Goal: Task Accomplishment & Management: Use online tool/utility

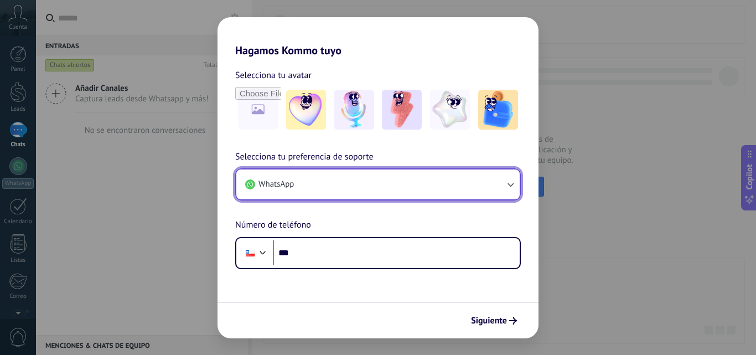
click at [316, 183] on button "WhatsApp" at bounding box center [378, 184] width 284 height 30
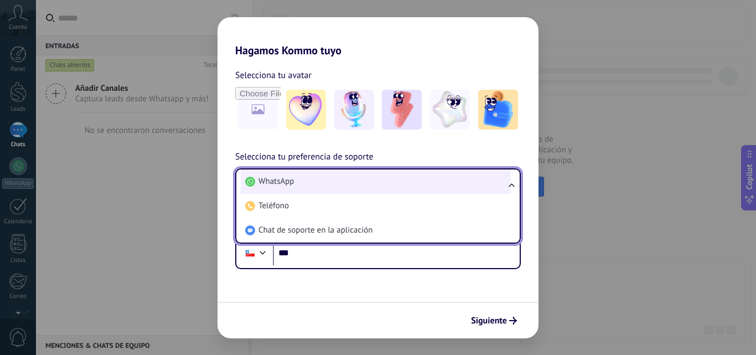
click at [285, 181] on span "WhatsApp" at bounding box center [276, 181] width 35 height 11
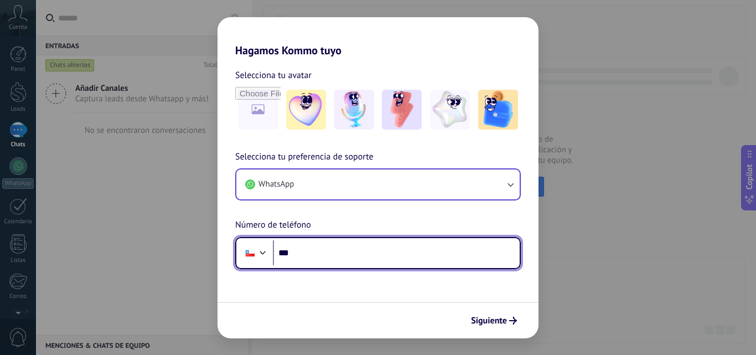
click at [324, 258] on input "***" at bounding box center [396, 252] width 247 height 25
type input "**********"
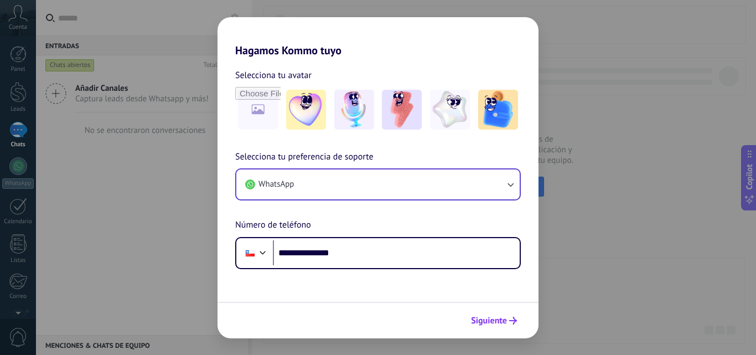
click at [516, 320] on use "submit" at bounding box center [513, 321] width 8 height 8
click at [621, 148] on div "**********" at bounding box center [378, 177] width 756 height 355
click at [128, 189] on div "**********" at bounding box center [378, 177] width 756 height 355
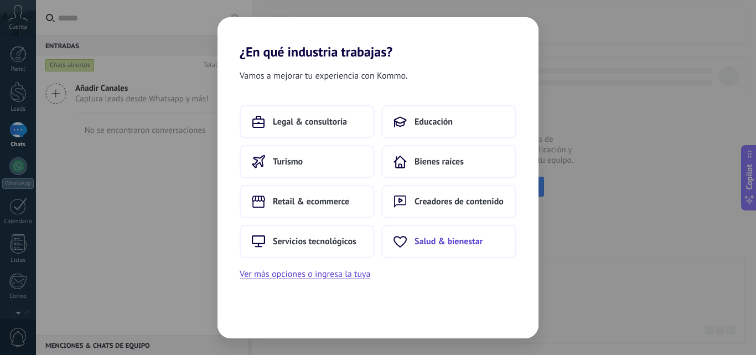
click at [446, 236] on span "Salud & bienestar" at bounding box center [449, 241] width 68 height 11
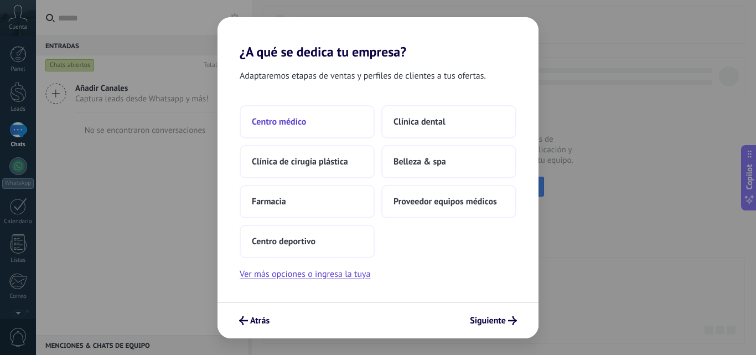
click at [299, 121] on span "Centro médico" at bounding box center [279, 121] width 54 height 11
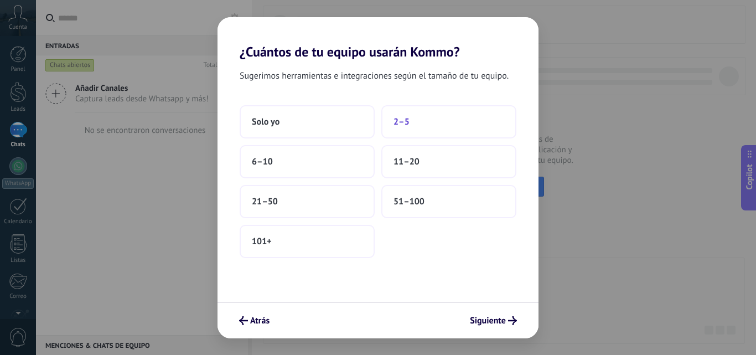
click at [416, 126] on button "2–5" at bounding box center [449, 121] width 135 height 33
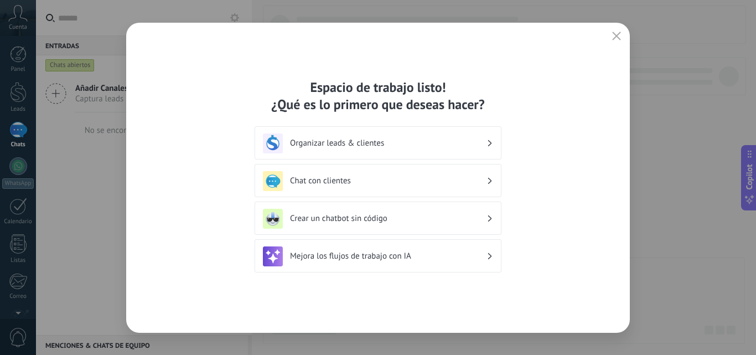
click at [620, 38] on icon "button" at bounding box center [616, 36] width 9 height 9
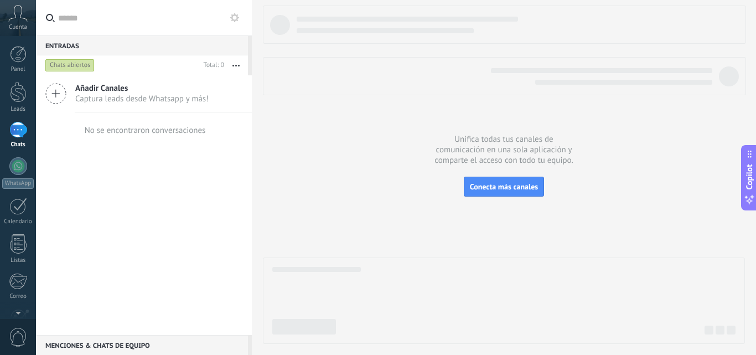
scroll to position [106, 0]
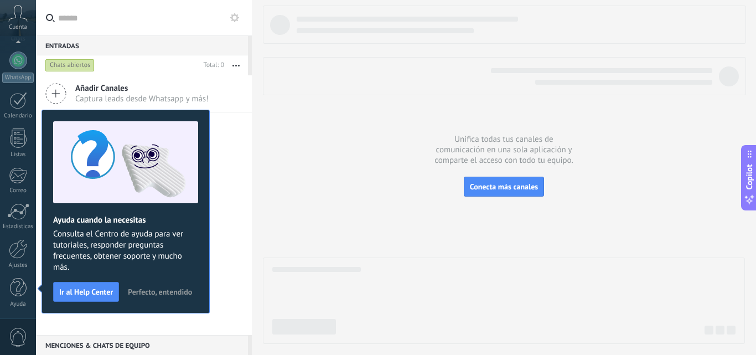
click at [152, 292] on span "Perfecto, entendido" at bounding box center [160, 292] width 64 height 8
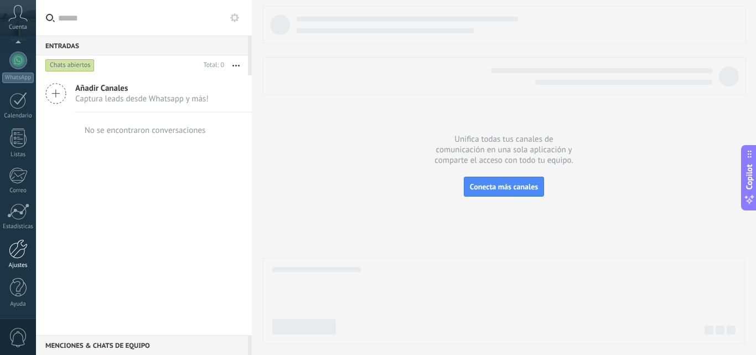
click at [19, 254] on div at bounding box center [18, 248] width 19 height 19
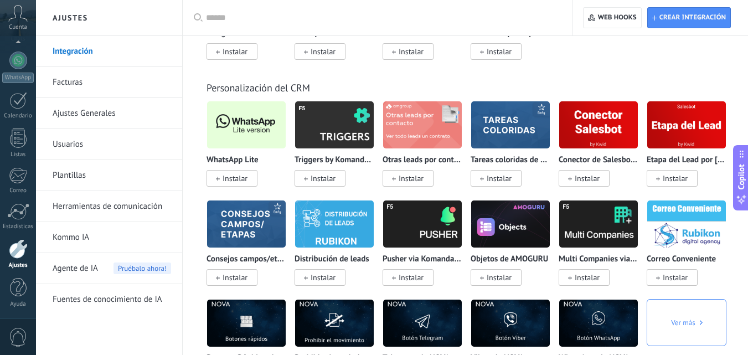
scroll to position [2547, 0]
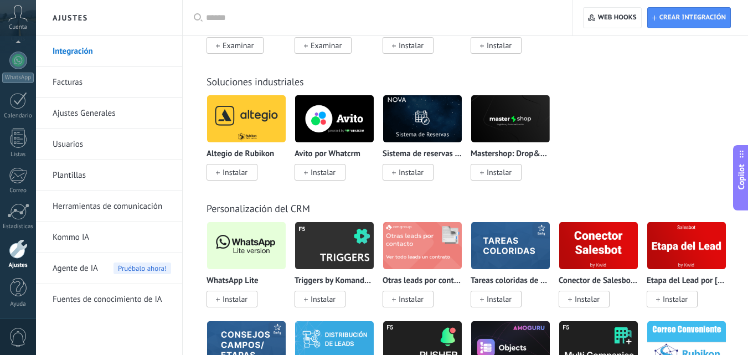
click at [252, 238] on img at bounding box center [246, 246] width 79 height 54
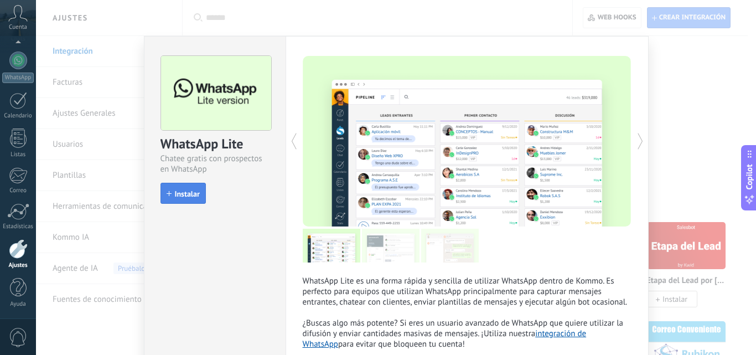
click at [194, 194] on span "Instalar" at bounding box center [187, 194] width 25 height 8
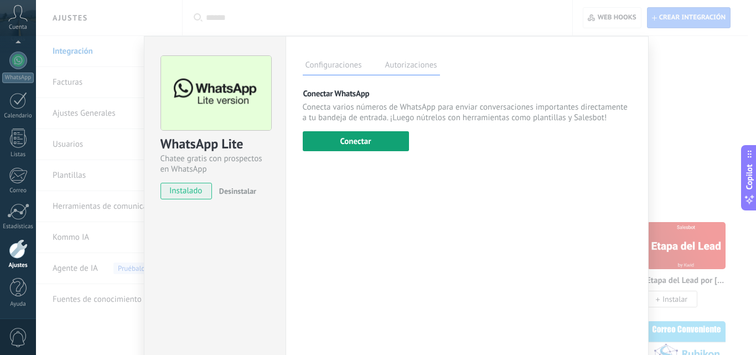
click at [365, 141] on button "Conectar" at bounding box center [356, 141] width 106 height 20
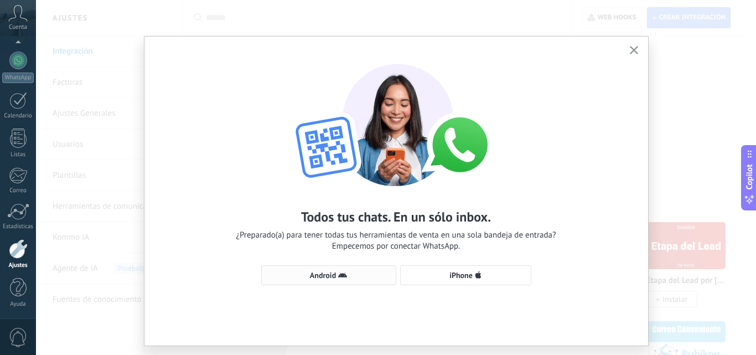
click at [333, 276] on span "Android" at bounding box center [323, 275] width 26 height 8
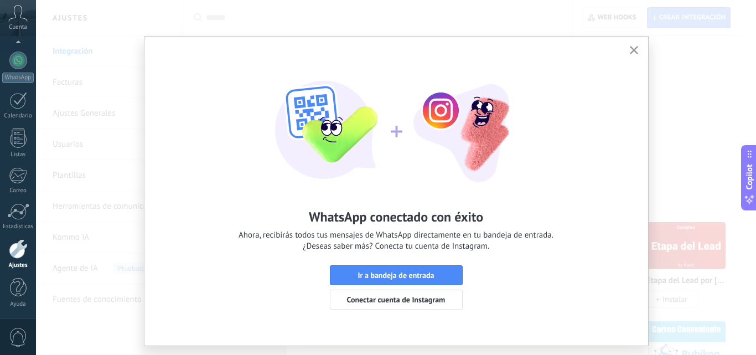
click at [632, 49] on icon "button" at bounding box center [634, 50] width 8 height 8
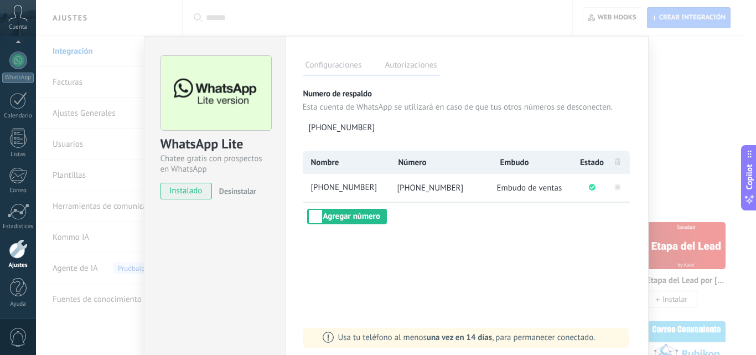
click at [677, 61] on div "WhatsApp Lite Chatee gratis con prospectos en WhatsApp instalado Desinstalar Co…" at bounding box center [396, 177] width 720 height 355
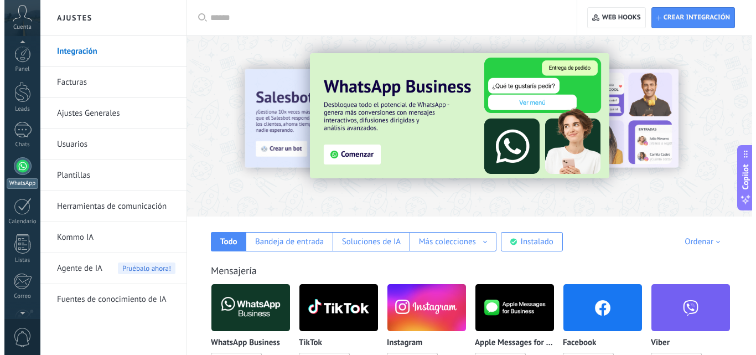
scroll to position [0, 0]
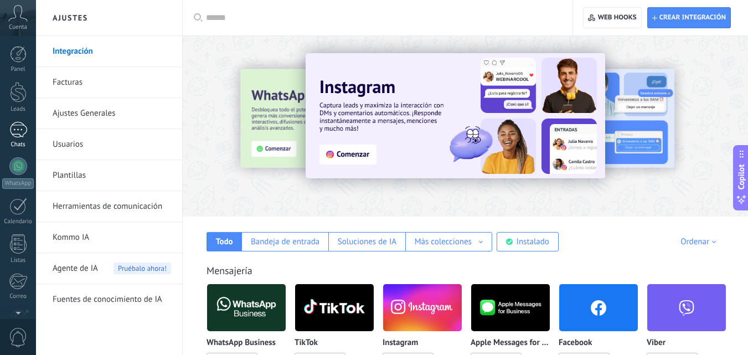
click at [21, 127] on div at bounding box center [18, 130] width 18 height 16
